Goal: Find specific page/section: Find specific page/section

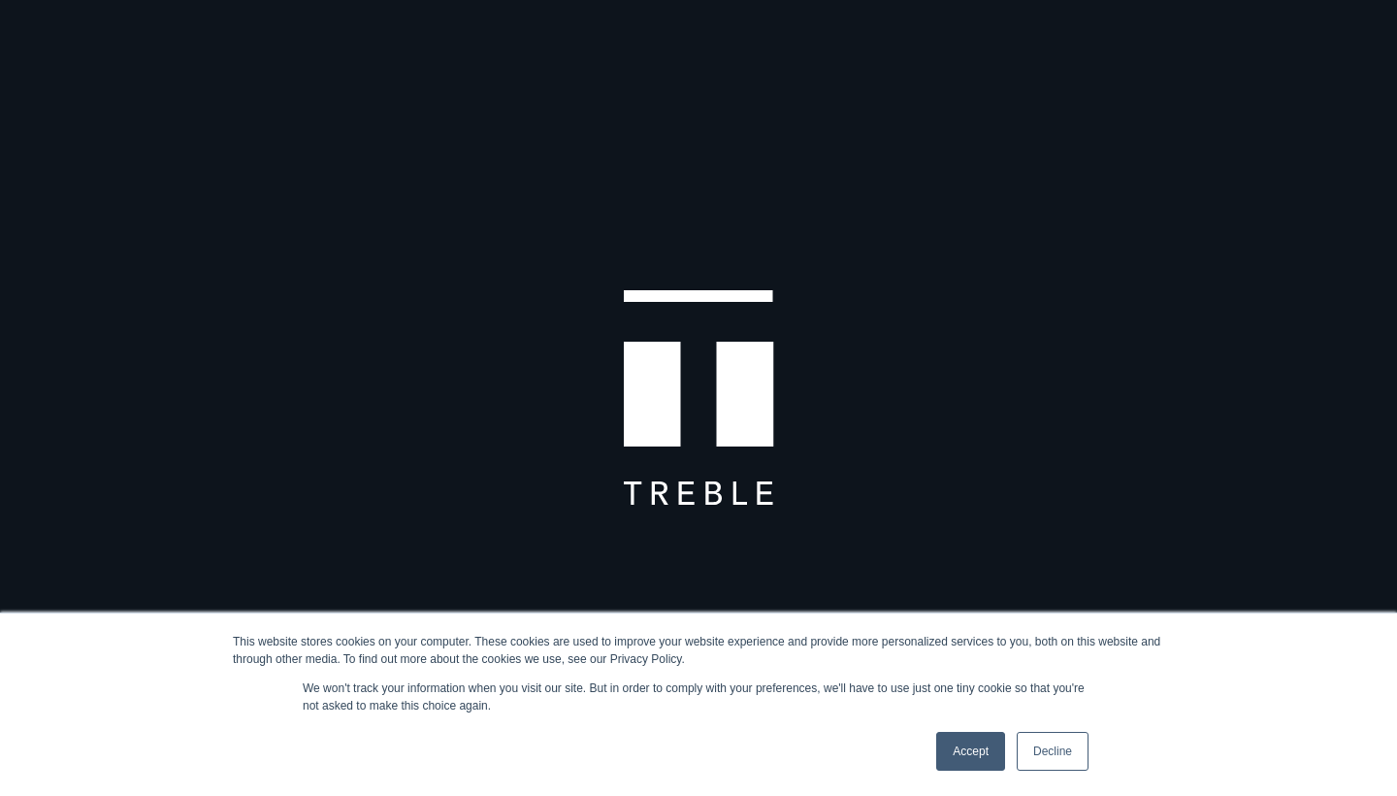
click at [1052, 742] on link "Decline" at bounding box center [1053, 751] width 72 height 39
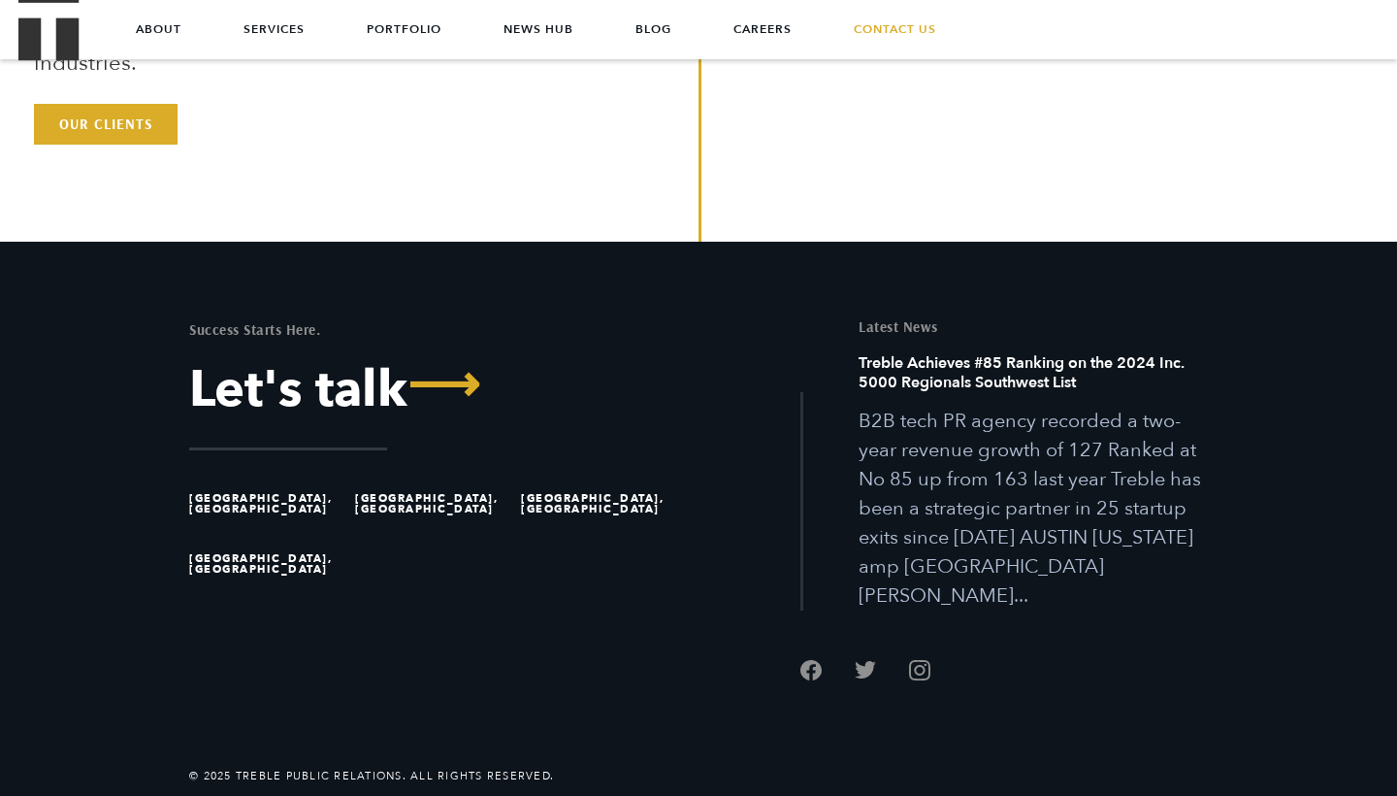
scroll to position [5427, 0]
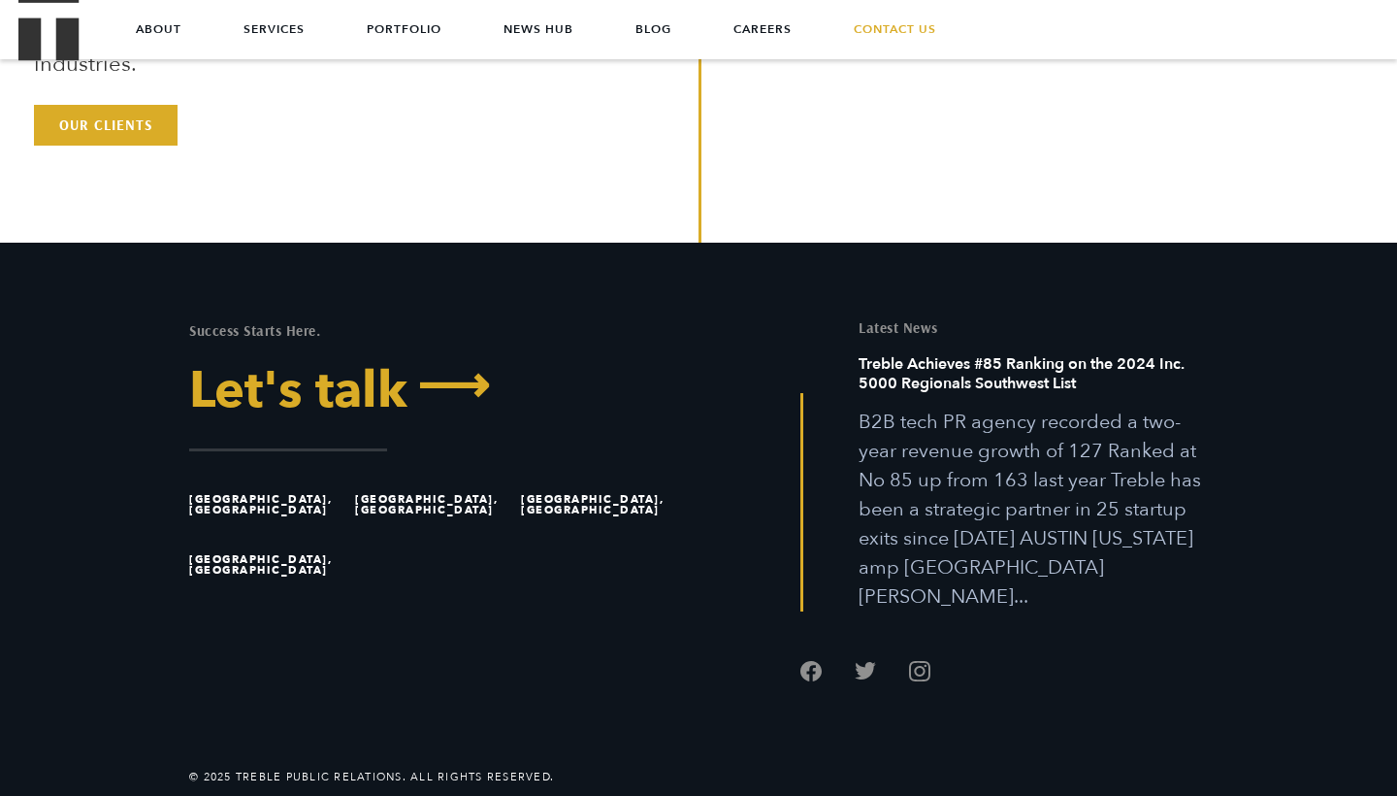
click at [456, 399] on span "⟶" at bounding box center [449, 386] width 82 height 50
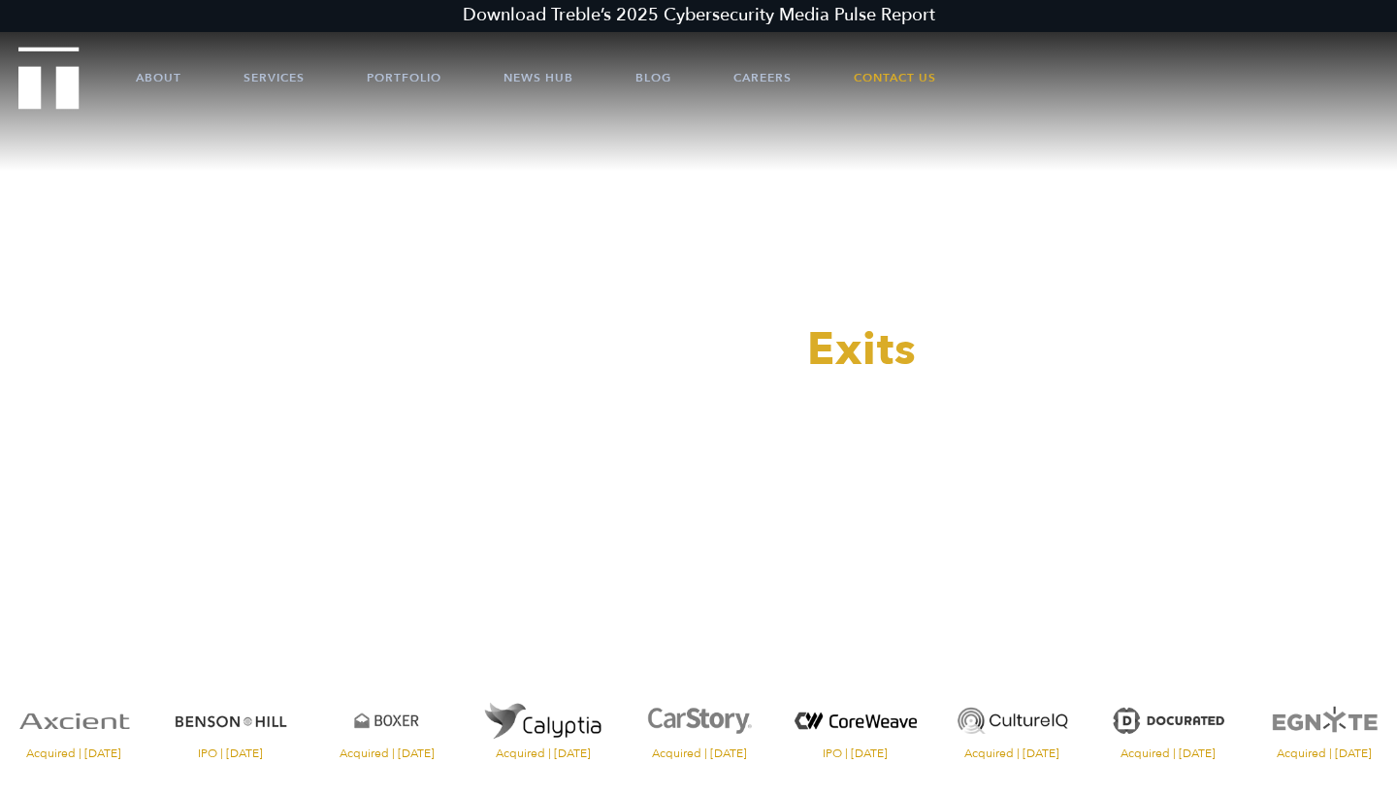
scroll to position [0, 0]
click at [774, 76] on link "Careers" at bounding box center [763, 78] width 58 height 58
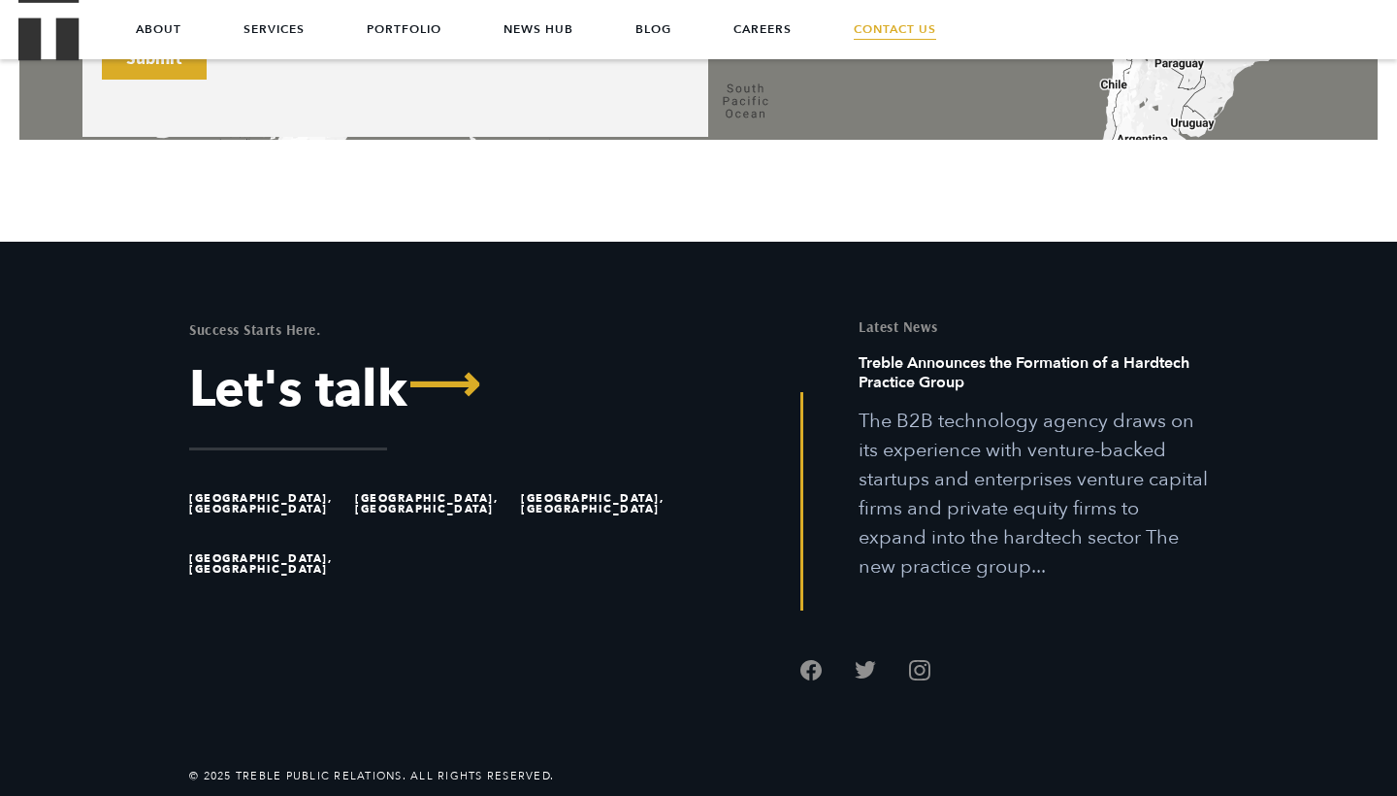
scroll to position [1529, 0]
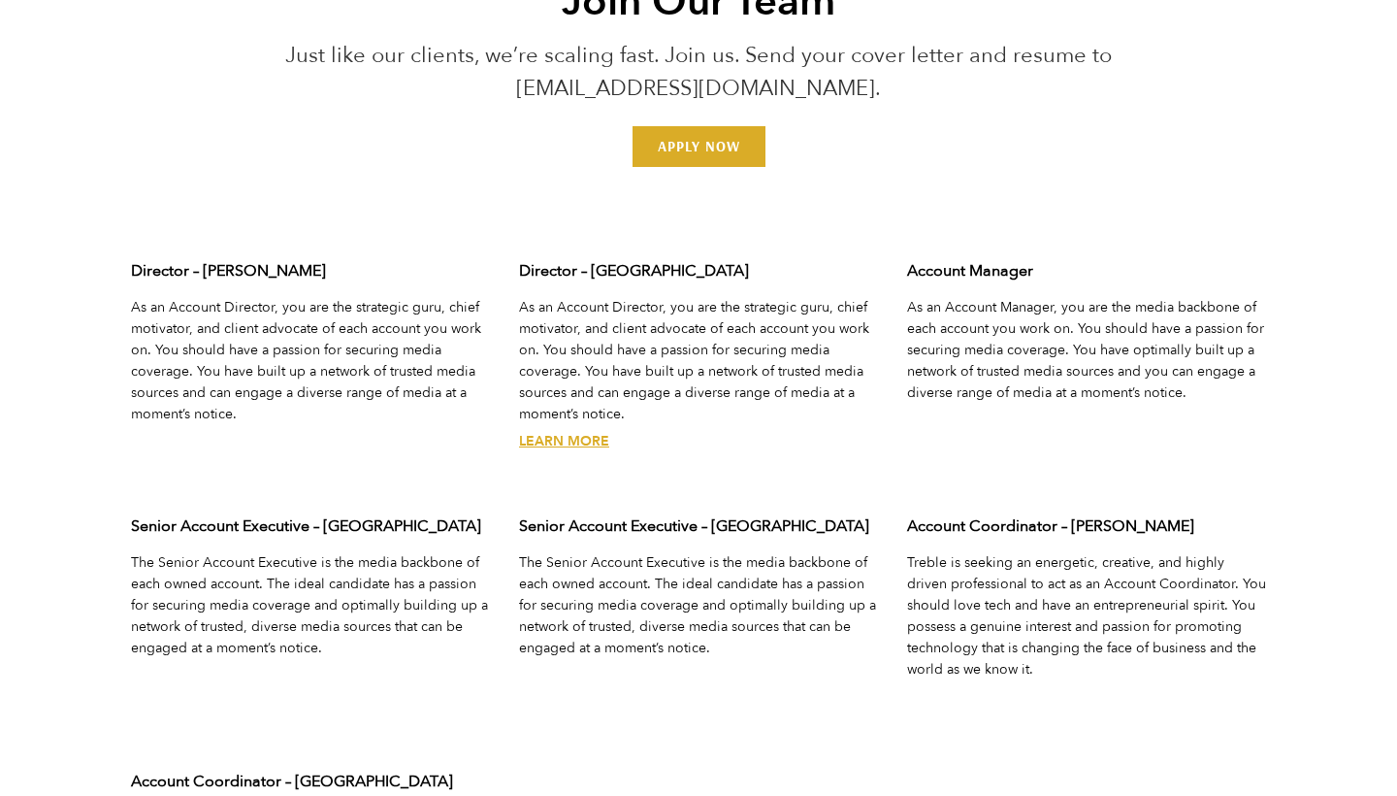
scroll to position [6157, 0]
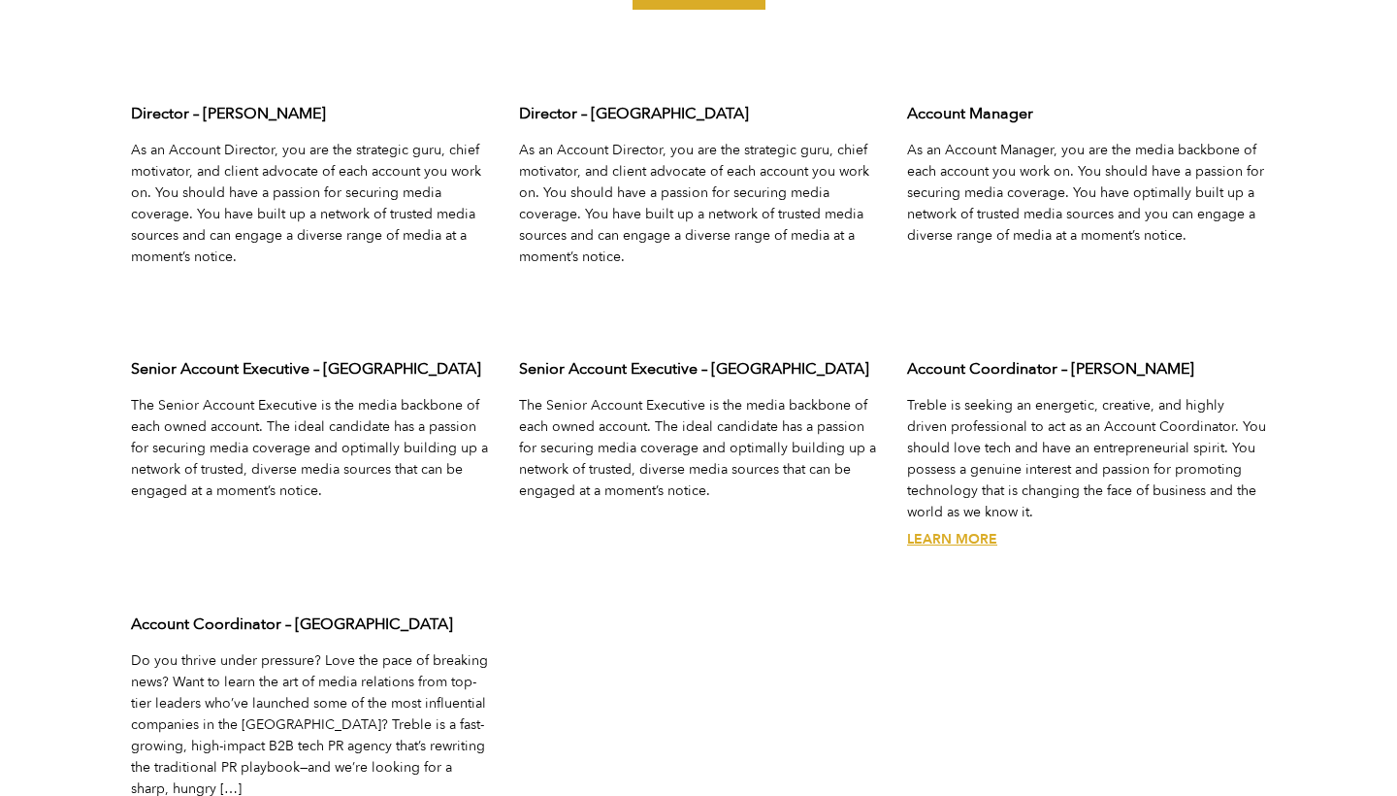
click at [944, 538] on link "Learn More" at bounding box center [952, 539] width 90 height 18
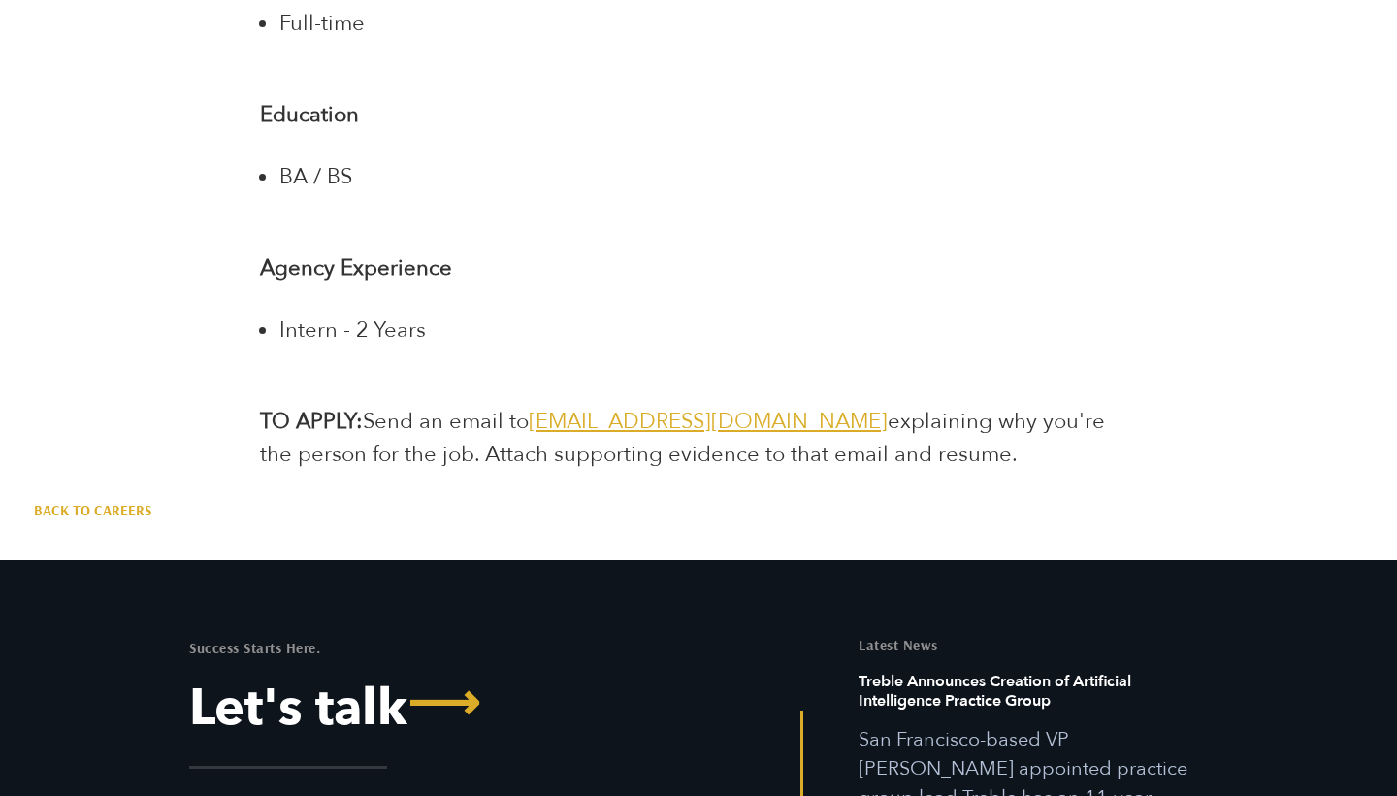
scroll to position [3991, 0]
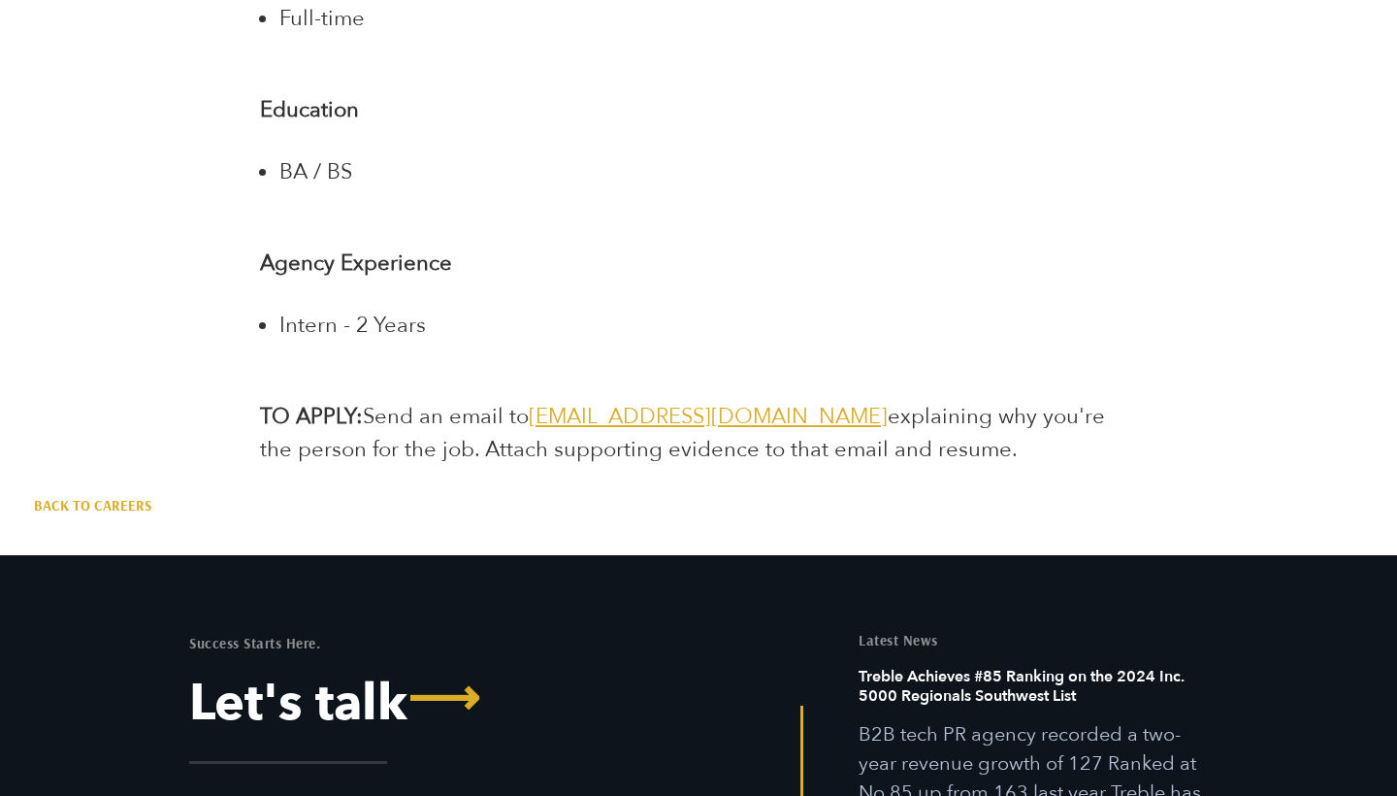
click at [776, 309] on li "Intern - 2 Years" at bounding box center [707, 325] width 857 height 33
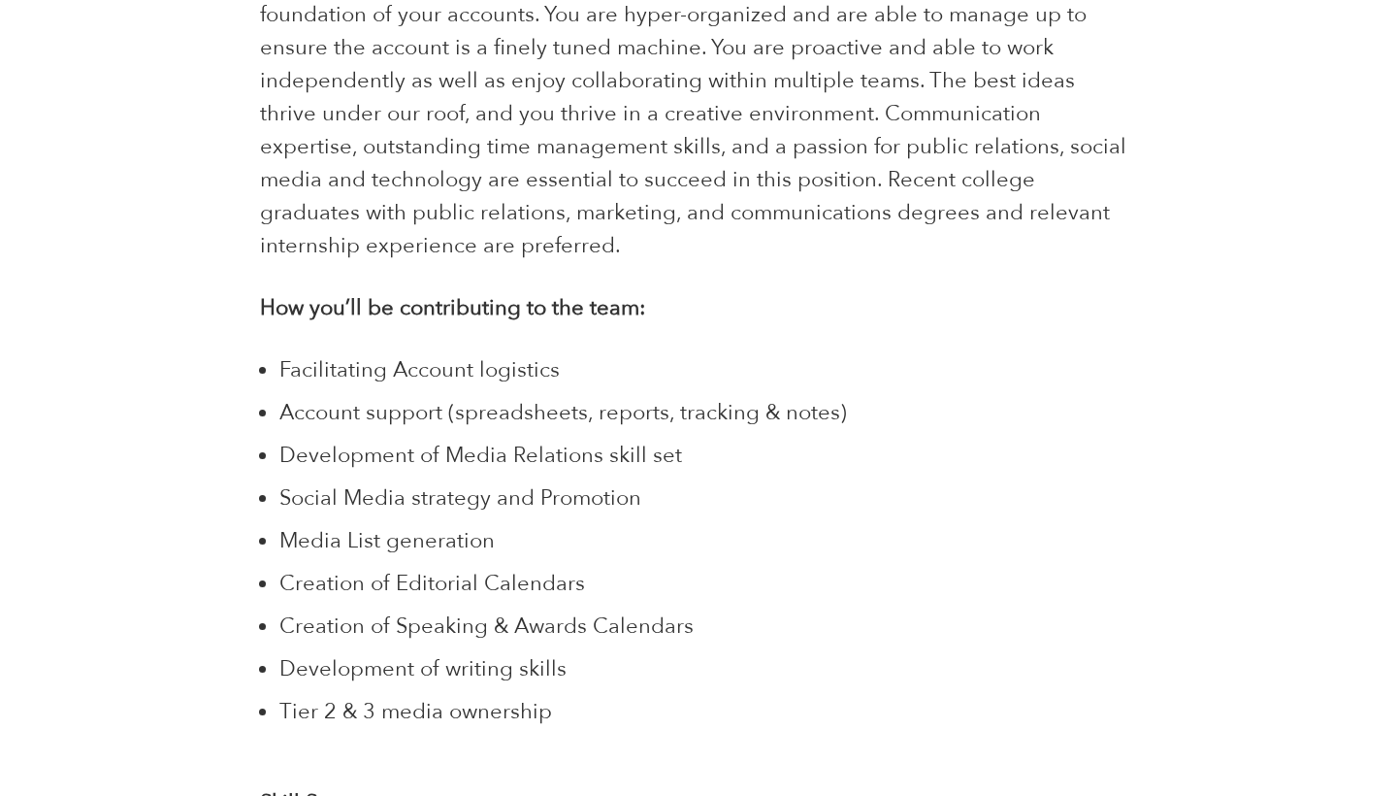
scroll to position [1596, 0]
